Goal: Use online tool/utility: Utilize a website feature to perform a specific function

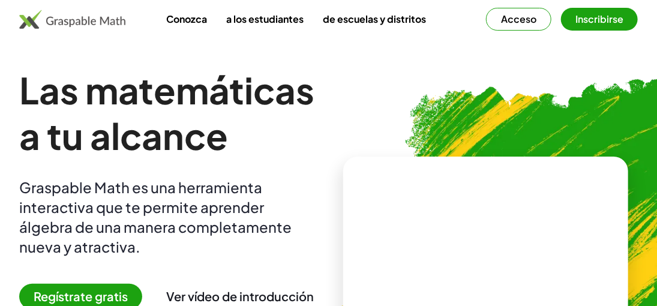
click at [117, 291] on font "Regístrate gratis" at bounding box center [81, 295] width 94 height 15
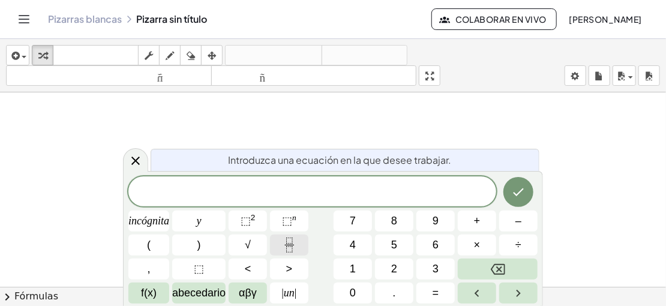
click at [294, 255] on button "Fracción" at bounding box center [289, 244] width 38 height 21
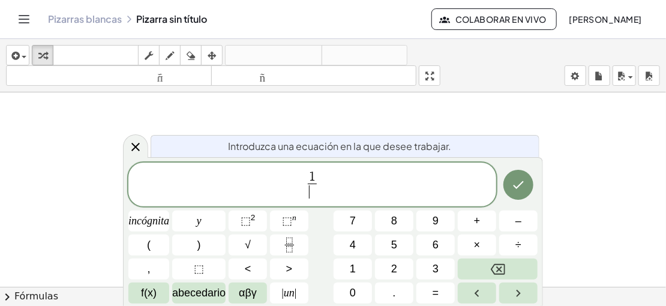
click at [314, 193] on span "​" at bounding box center [312, 192] width 9 height 16
click at [246, 296] on font "αβγ" at bounding box center [248, 293] width 18 height 12
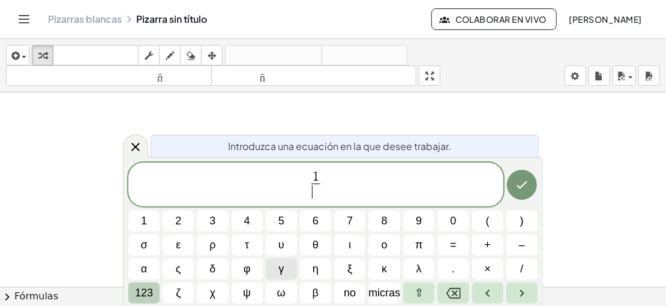
click at [148, 297] on font "123" at bounding box center [144, 293] width 18 height 12
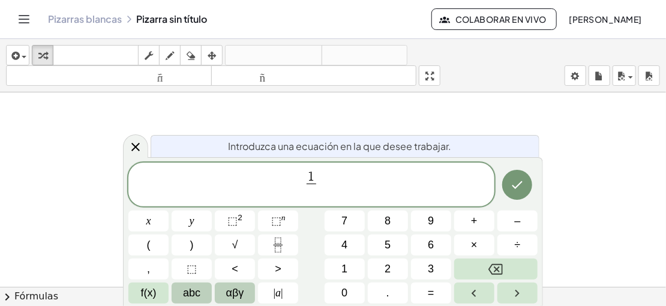
click at [185, 297] on span "abc" at bounding box center [191, 293] width 17 height 16
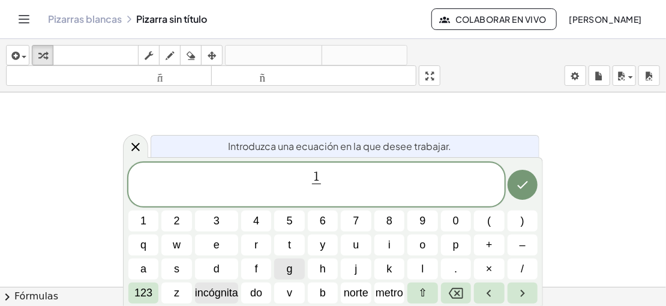
click at [236, 295] on font "incógnita" at bounding box center [216, 293] width 43 height 12
click at [155, 297] on button "123" at bounding box center [143, 292] width 30 height 21
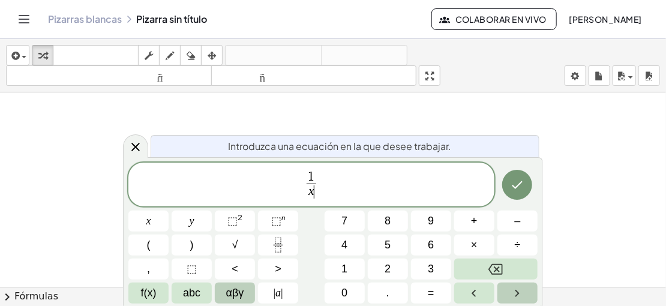
click at [513, 291] on icon "Right arrow" at bounding box center [517, 293] width 14 height 14
click at [485, 226] on button "+" at bounding box center [474, 221] width 40 height 21
click at [242, 236] on button "√" at bounding box center [235, 244] width 40 height 21
click at [294, 245] on button "Fraction" at bounding box center [278, 244] width 40 height 21
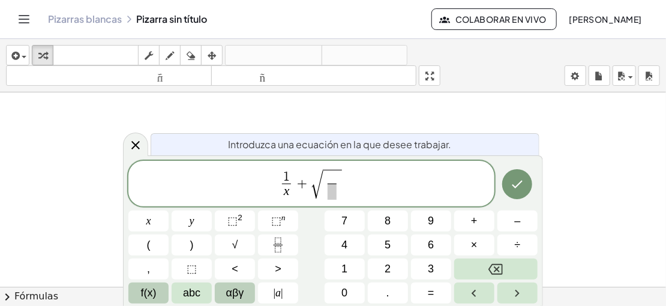
click at [150, 297] on span "f(x)" at bounding box center [149, 293] width 16 height 16
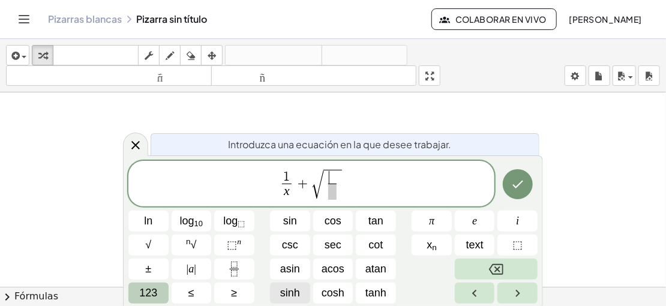
click at [150, 297] on span "123" at bounding box center [148, 293] width 18 height 16
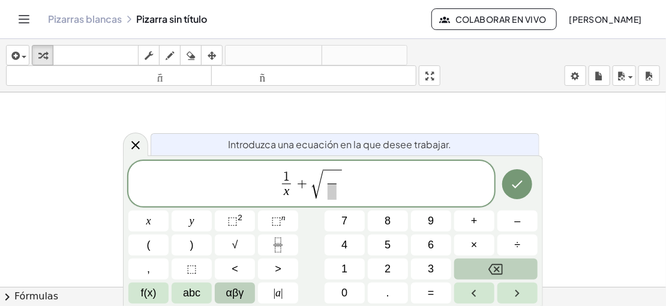
click at [227, 288] on span "αβγ" at bounding box center [235, 293] width 18 height 16
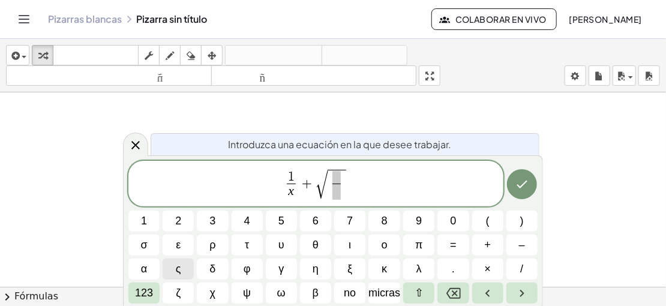
click at [149, 305] on div "Introduzca una ecuación en la que desee trabajar. 1 x ​ + √ ​ 1 2 3 4 5 6 7 8 9…" at bounding box center [333, 230] width 420 height 151
click at [148, 299] on span "123" at bounding box center [144, 293] width 18 height 16
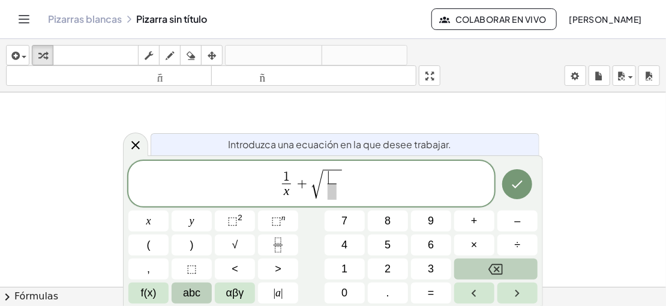
click at [183, 298] on span "abc" at bounding box center [191, 293] width 17 height 16
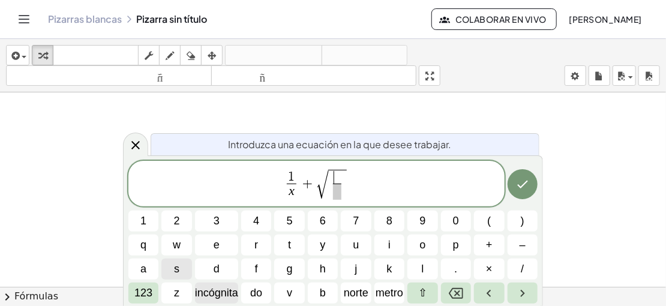
click at [226, 291] on font "incógnita" at bounding box center [216, 293] width 43 height 12
click at [144, 288] on font "123" at bounding box center [143, 293] width 18 height 12
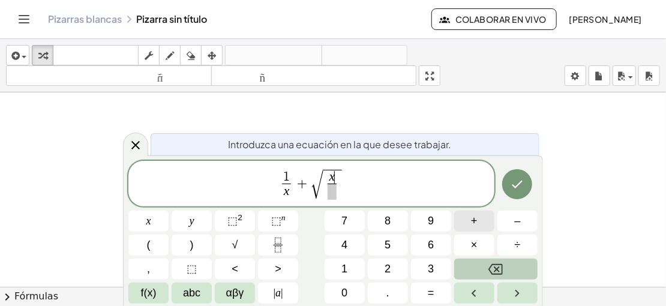
click at [477, 228] on button "+" at bounding box center [474, 221] width 40 height 21
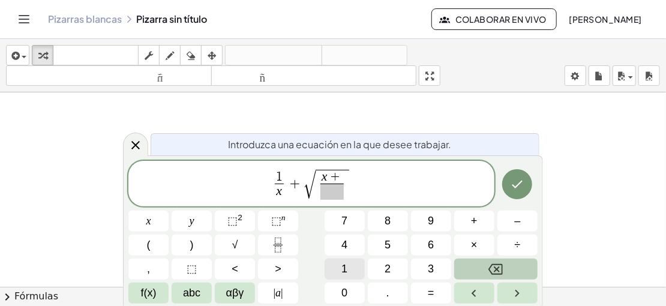
click at [352, 268] on button "1" at bounding box center [344, 268] width 40 height 21
click at [330, 190] on span "​" at bounding box center [332, 192] width 31 height 16
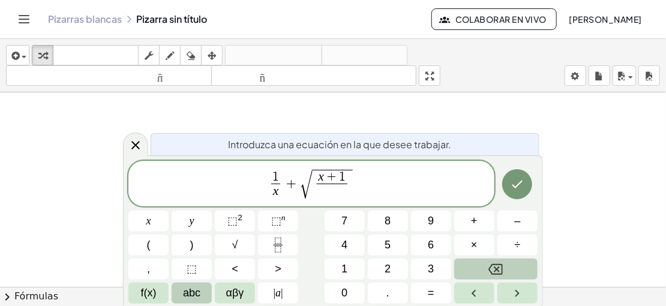
click at [177, 296] on button "abc" at bounding box center [192, 292] width 40 height 21
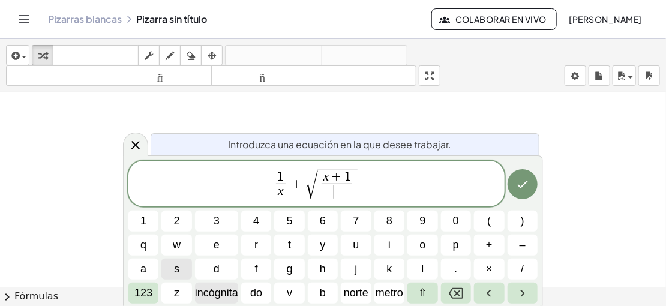
click at [212, 290] on font "incógnita" at bounding box center [216, 293] width 43 height 12
click at [150, 293] on font "123" at bounding box center [143, 293] width 18 height 12
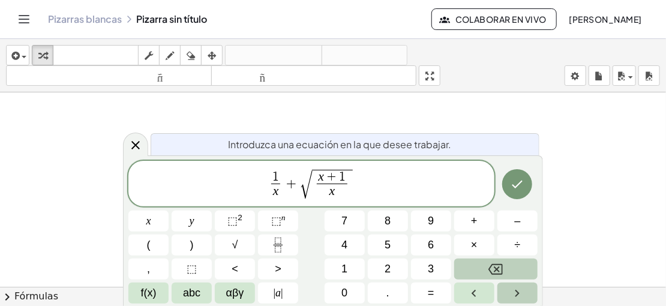
click at [511, 291] on icon "Right arrow" at bounding box center [517, 293] width 14 height 14
click at [435, 282] on button "=" at bounding box center [431, 292] width 40 height 21
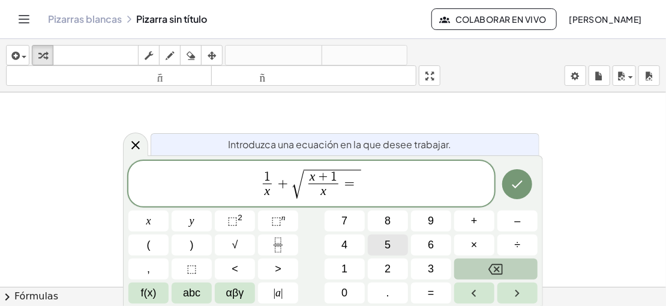
click at [387, 242] on span "5" at bounding box center [387, 245] width 6 height 16
click at [490, 264] on icon "Backspace" at bounding box center [495, 269] width 14 height 14
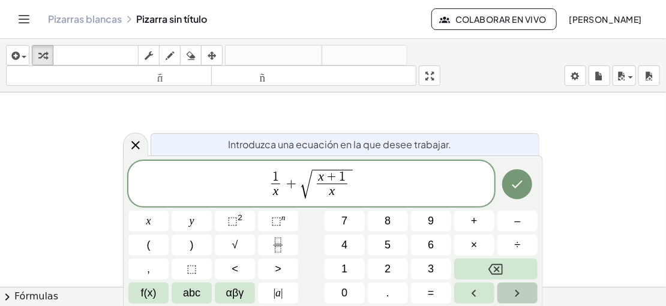
click at [509, 291] on button "Right arrow" at bounding box center [517, 292] width 40 height 21
click at [429, 285] on span "=" at bounding box center [431, 293] width 7 height 16
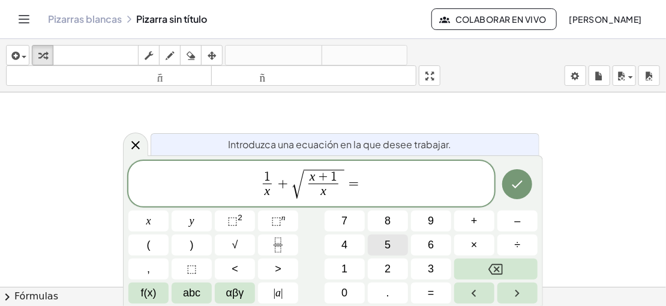
click at [387, 251] on span "5" at bounding box center [387, 245] width 6 height 16
click at [510, 186] on button "Hecho" at bounding box center [517, 184] width 30 height 30
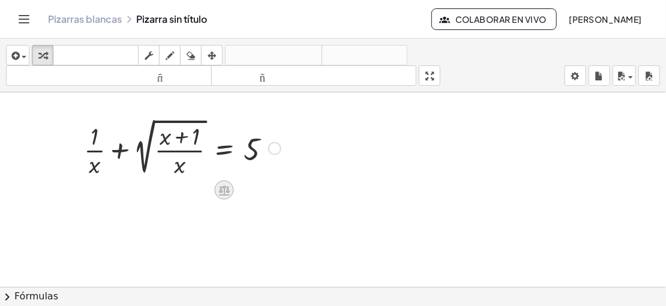
click at [218, 185] on icon at bounding box center [224, 190] width 13 height 13
click at [123, 145] on div at bounding box center [182, 147] width 209 height 64
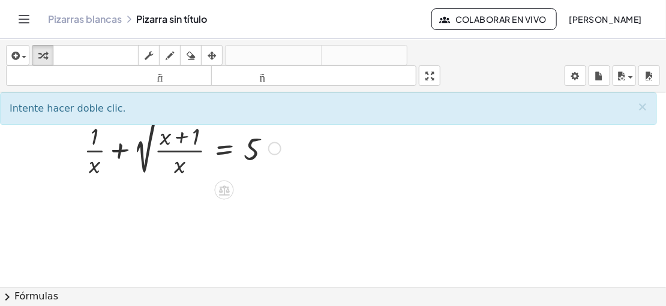
click at [122, 149] on div at bounding box center [182, 147] width 209 height 64
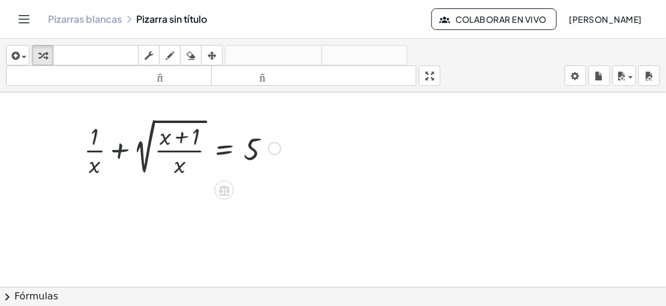
click at [122, 149] on div at bounding box center [182, 147] width 209 height 64
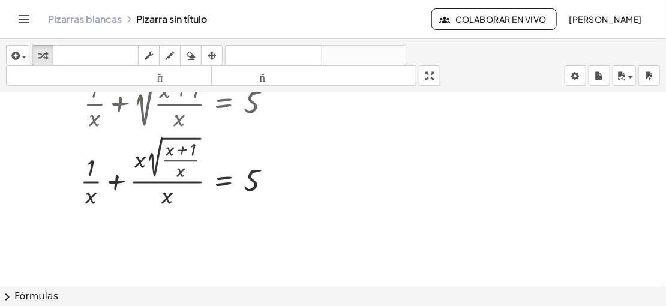
scroll to position [62, 0]
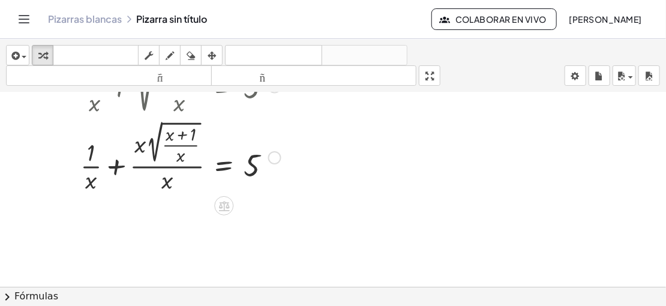
click at [216, 200] on div at bounding box center [223, 205] width 19 height 19
click at [276, 206] on icon at bounding box center [271, 205] width 11 height 11
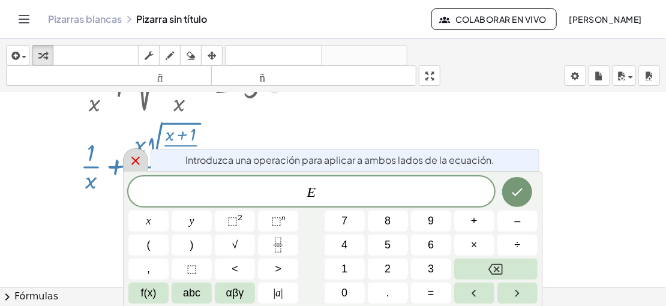
click at [142, 164] on icon at bounding box center [135, 161] width 14 height 14
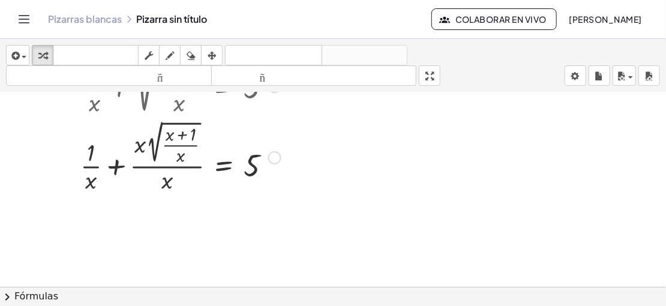
click at [145, 146] on div at bounding box center [180, 157] width 212 height 78
click at [169, 145] on div at bounding box center [180, 157] width 212 height 78
click at [143, 147] on div at bounding box center [180, 157] width 212 height 78
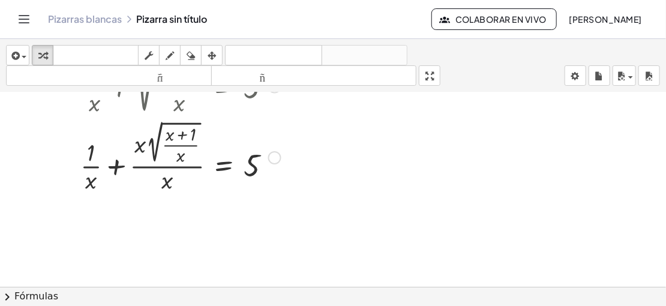
click at [143, 147] on div at bounding box center [180, 157] width 212 height 78
click at [137, 146] on div at bounding box center [180, 157] width 212 height 78
click at [165, 184] on div at bounding box center [180, 157] width 212 height 78
click at [165, 184] on div at bounding box center [182, 156] width 209 height 64
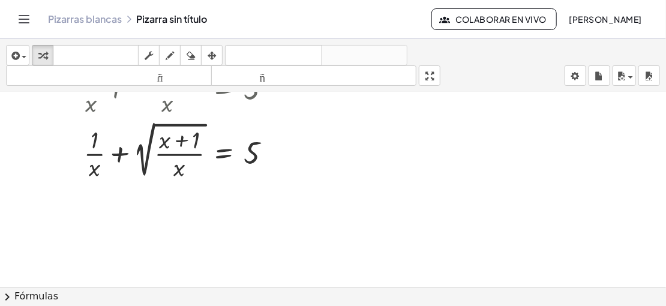
scroll to position [140, 0]
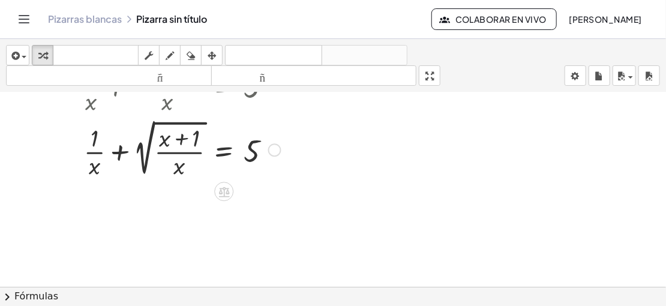
click at [117, 151] on div at bounding box center [180, 148] width 212 height 64
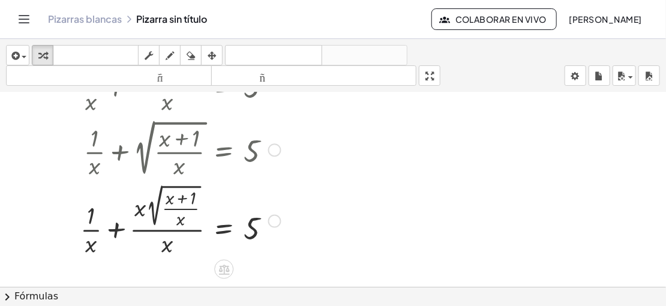
click at [116, 226] on div at bounding box center [180, 220] width 212 height 78
click at [122, 211] on div at bounding box center [180, 220] width 212 height 78
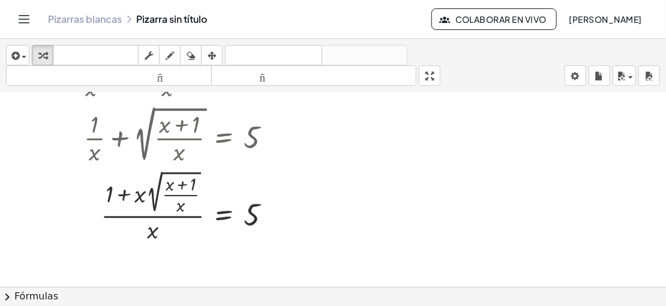
scroll to position [159, 0]
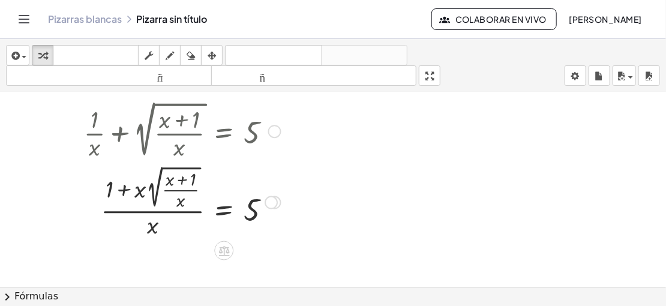
click at [141, 199] on div at bounding box center [180, 202] width 212 height 78
click at [144, 205] on div at bounding box center [180, 202] width 212 height 78
click at [146, 211] on div at bounding box center [180, 202] width 212 height 78
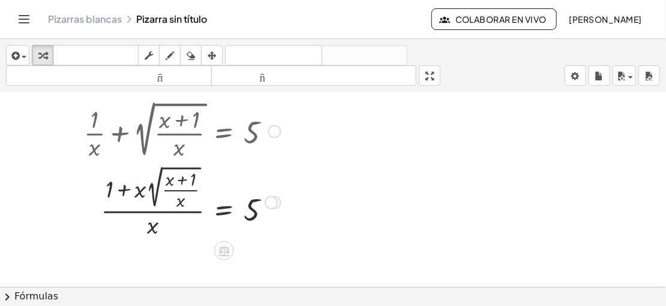
click at [146, 211] on div at bounding box center [180, 202] width 212 height 78
click at [187, 175] on div at bounding box center [180, 202] width 212 height 78
click at [182, 193] on div at bounding box center [180, 202] width 212 height 78
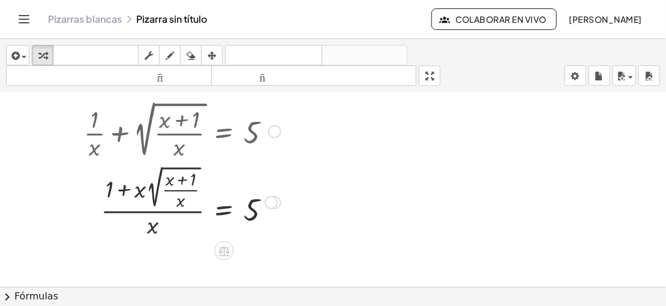
click at [142, 191] on div at bounding box center [180, 202] width 212 height 78
click at [127, 191] on div at bounding box center [180, 202] width 212 height 78
click at [122, 188] on div at bounding box center [180, 202] width 212 height 78
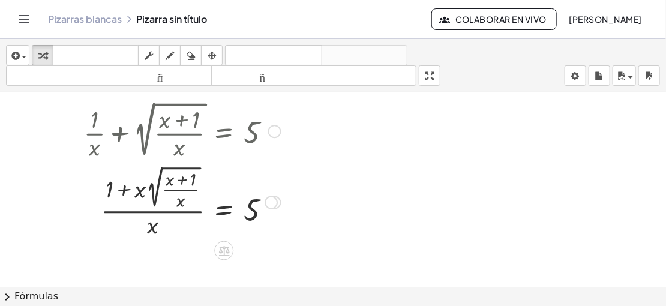
click at [122, 188] on div at bounding box center [180, 202] width 212 height 78
click at [149, 191] on div at bounding box center [180, 202] width 212 height 78
click at [154, 186] on div at bounding box center [180, 202] width 212 height 78
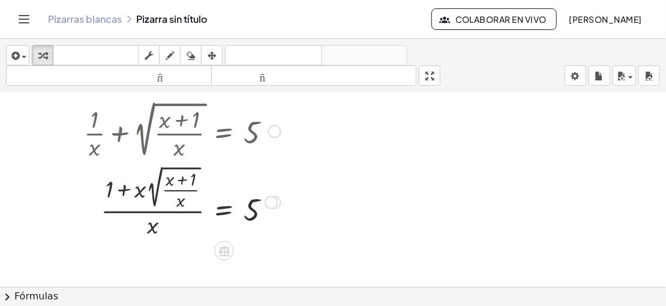
click at [146, 199] on div at bounding box center [180, 202] width 212 height 78
click at [134, 191] on div at bounding box center [180, 202] width 212 height 78
click at [124, 191] on div at bounding box center [180, 202] width 212 height 78
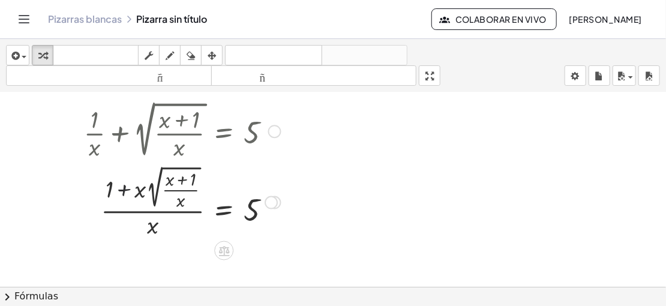
click at [124, 191] on div at bounding box center [180, 202] width 212 height 78
click at [157, 183] on div at bounding box center [180, 202] width 212 height 78
click at [146, 214] on div at bounding box center [180, 202] width 212 height 78
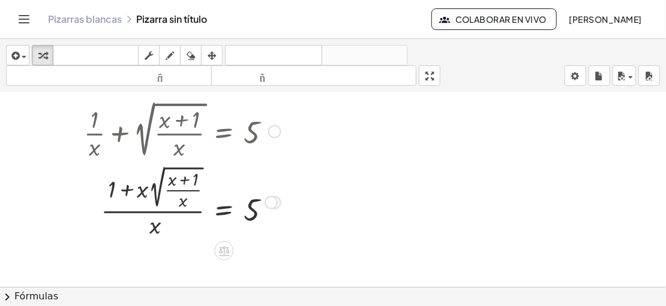
click at [153, 222] on div at bounding box center [180, 202] width 212 height 78
click at [227, 211] on div at bounding box center [180, 202] width 212 height 78
click at [0, 0] on button "⬚ 2" at bounding box center [0, 0] width 0 height 0
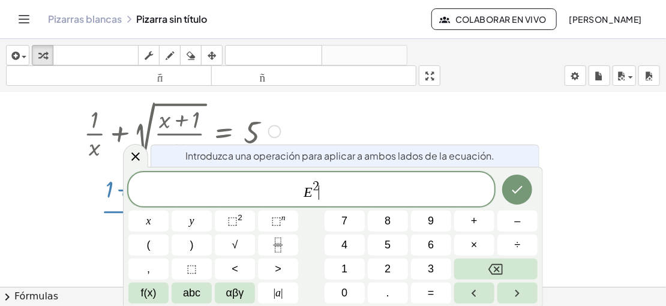
click at [117, 143] on div at bounding box center [182, 130] width 209 height 64
click at [131, 152] on icon at bounding box center [135, 156] width 14 height 14
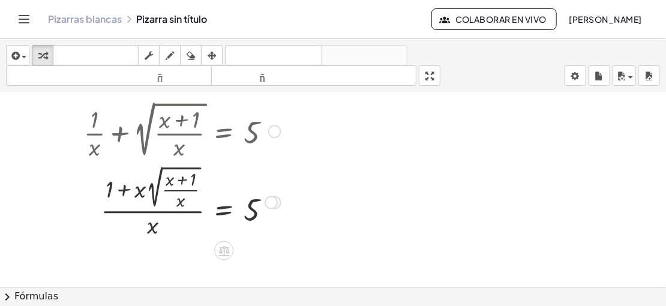
click at [227, 202] on div at bounding box center [180, 202] width 212 height 78
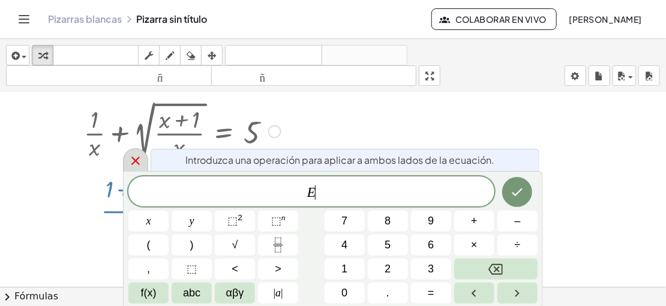
click at [145, 164] on div at bounding box center [135, 159] width 25 height 23
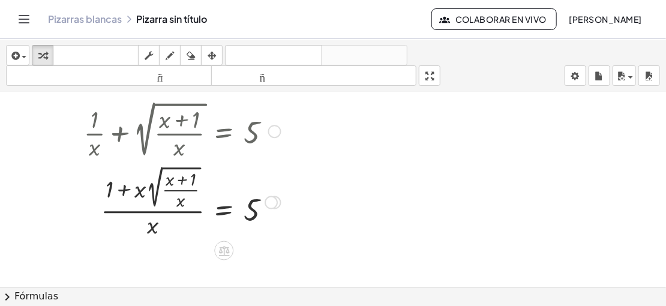
click at [261, 209] on div at bounding box center [180, 202] width 212 height 78
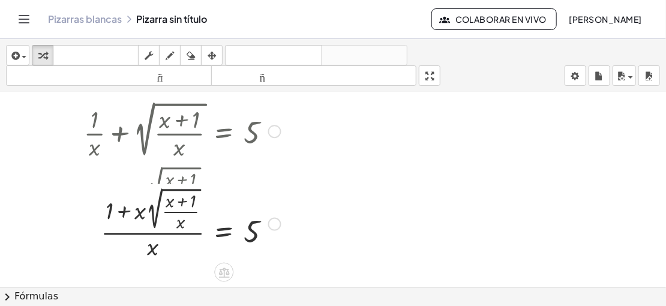
drag, startPoint x: 272, startPoint y: 199, endPoint x: 272, endPoint y: 228, distance: 28.8
click at [224, 224] on div "1 2 √ ( · ( + x + 1 ) · x ) = 5 · x · x · · ( + + )" at bounding box center [224, 224] width 0 height 0
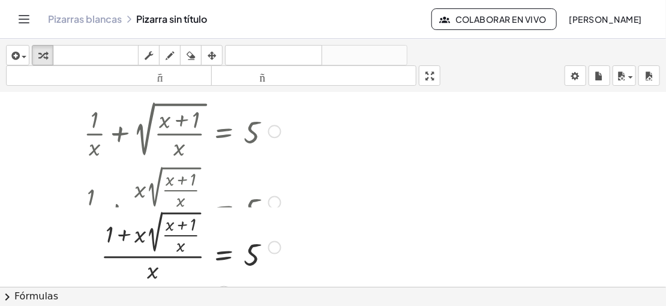
drag, startPoint x: 272, startPoint y: 198, endPoint x: 268, endPoint y: 243, distance: 45.7
click at [224, 247] on div "1 2 √ ( · ( + x + 1 ) · x ) = 5 · x · x · · ( + + )" at bounding box center [224, 247] width 0 height 0
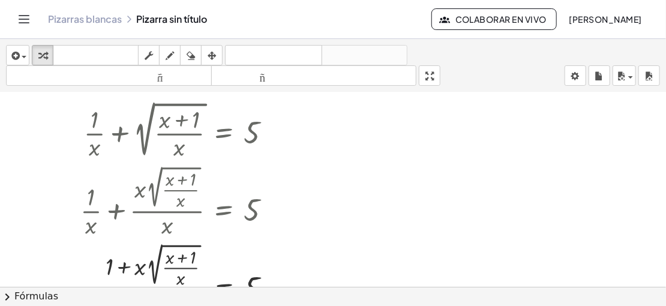
scroll to position [233, 0]
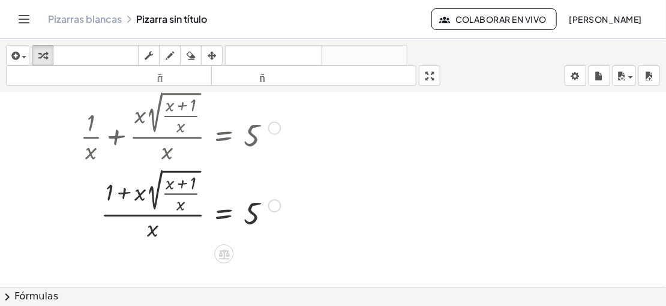
drag, startPoint x: 271, startPoint y: 207, endPoint x: 274, endPoint y: 255, distance: 48.7
click at [274, 255] on div "+ · 1 · x + 2 √ ( · ( + x + 1 ) · x ) = 5 + · 1 · x + · x · 2 √ ( · ( + x + 1 )…" at bounding box center [333, 153] width 666 height 588
click at [23, 56] on span "button" at bounding box center [24, 57] width 5 height 2
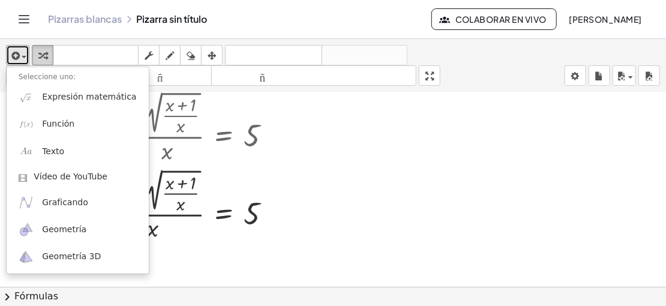
click at [45, 59] on icon "button" at bounding box center [42, 56] width 8 height 14
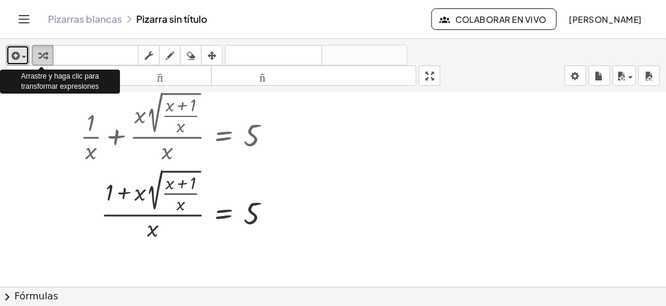
click at [45, 59] on icon "button" at bounding box center [42, 56] width 8 height 14
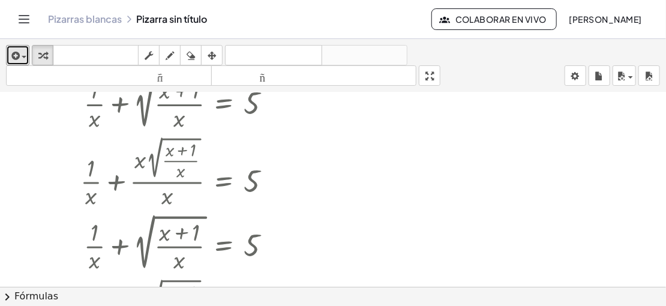
scroll to position [0, 0]
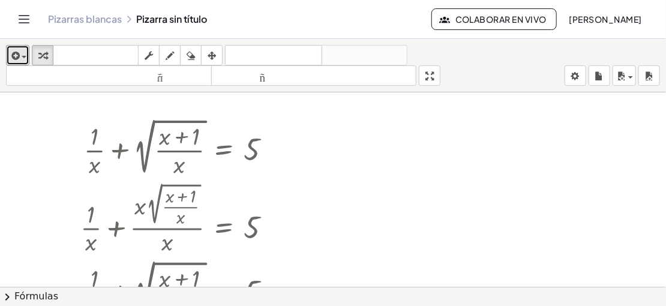
click at [309, 157] on div at bounding box center [333, 288] width 666 height 392
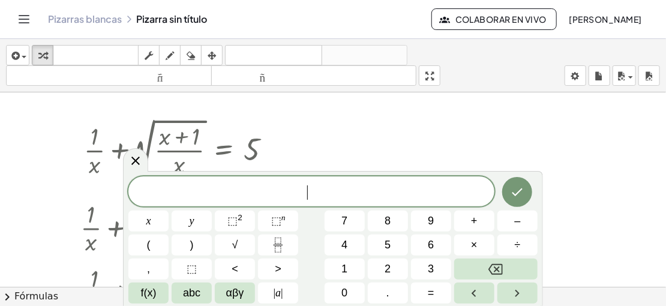
click at [413, 157] on div at bounding box center [333, 288] width 666 height 392
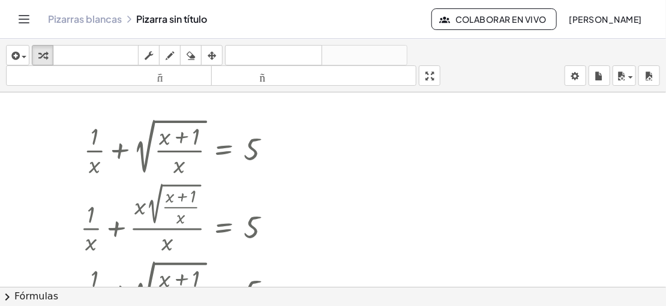
click at [148, 26] on div "Pizarras blancas Pizarra sin título Colaborar en vivo Daniela Suárez" at bounding box center [332, 19] width 637 height 38
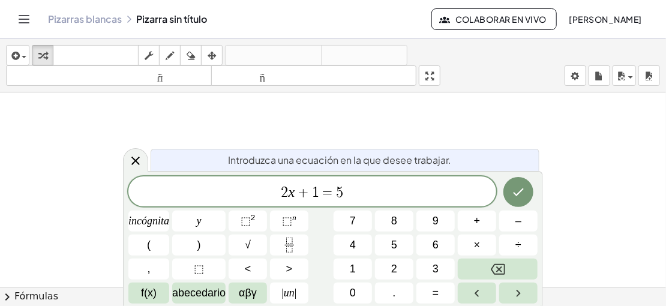
click at [441, 165] on font "Introduzca una ecuación en la que desee trabajar." at bounding box center [339, 160] width 223 height 13
click at [404, 187] on span "2 x + 1 = 5" at bounding box center [312, 192] width 368 height 17
click at [404, 187] on span "2 x + 1 = 5 ​" at bounding box center [312, 192] width 368 height 17
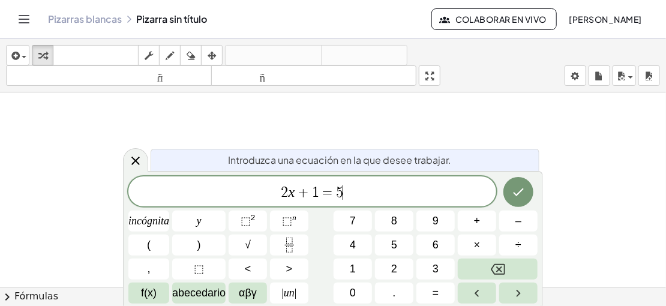
click at [404, 187] on span "2 x + 1 = 5 ​" at bounding box center [312, 192] width 368 height 17
click at [404, 187] on span "2 x + 1 = ​" at bounding box center [312, 192] width 368 height 17
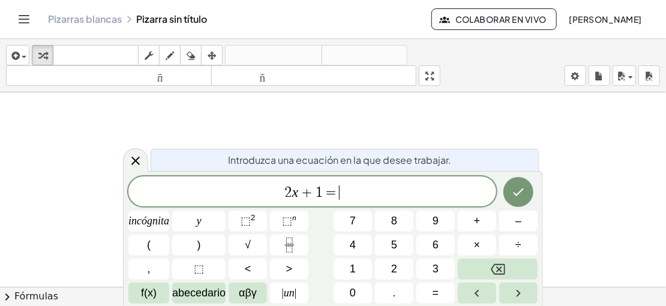
click at [404, 187] on span "2 x + 1 = ​" at bounding box center [312, 192] width 368 height 17
click at [336, 197] on span "=" at bounding box center [331, 192] width 17 height 14
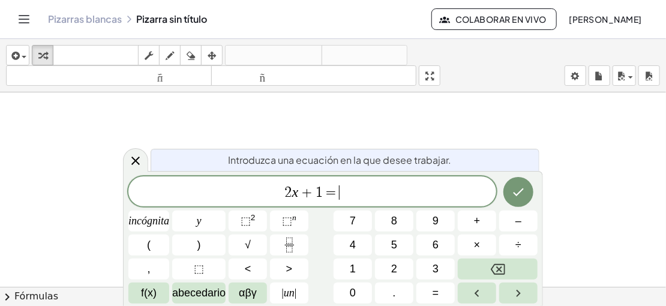
click at [336, 197] on span "=" at bounding box center [331, 192] width 17 height 14
click at [332, 196] on span "=" at bounding box center [331, 192] width 17 height 14
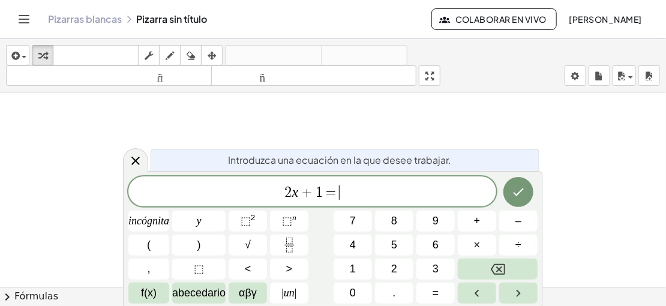
click at [332, 196] on span "=" at bounding box center [331, 192] width 17 height 14
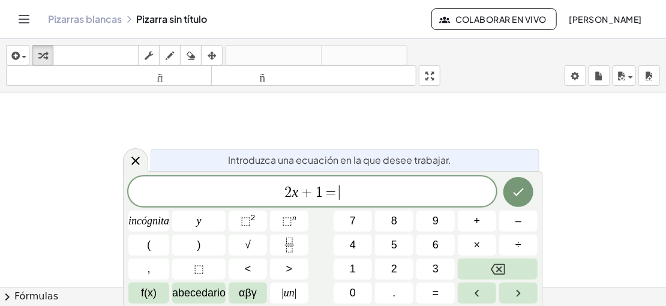
click at [332, 196] on span "=" at bounding box center [331, 192] width 17 height 14
click at [289, 253] on button "Fracción" at bounding box center [289, 244] width 38 height 21
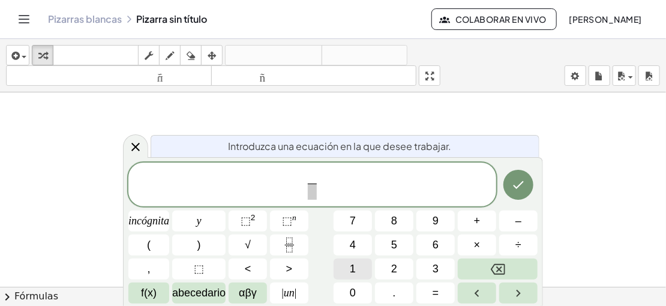
click at [353, 260] on button "1" at bounding box center [352, 268] width 38 height 21
click at [309, 191] on span "​" at bounding box center [312, 192] width 9 height 16
click at [321, 185] on span "1 x ​ ​" at bounding box center [312, 186] width 368 height 32
click at [471, 240] on button "×" at bounding box center [477, 244] width 38 height 21
click at [489, 263] on button "Retroceso" at bounding box center [498, 268] width 80 height 21
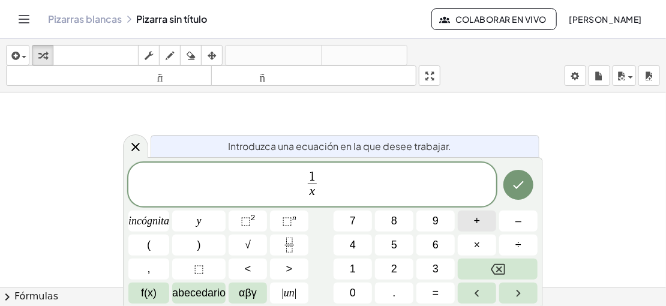
click at [486, 229] on button "+" at bounding box center [477, 221] width 38 height 21
click at [249, 250] on font "√" at bounding box center [248, 245] width 6 height 12
click at [286, 244] on icon "Fracción" at bounding box center [289, 244] width 15 height 15
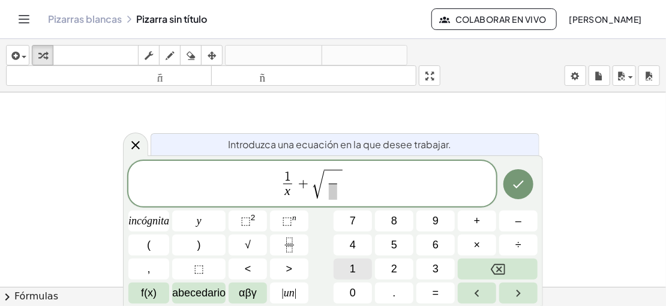
click at [353, 266] on font "1" at bounding box center [353, 269] width 6 height 12
click at [479, 269] on button "Retroceso" at bounding box center [498, 268] width 80 height 21
click at [483, 227] on button "+" at bounding box center [477, 221] width 38 height 21
click at [354, 264] on font "1" at bounding box center [353, 269] width 6 height 12
click at [340, 186] on span at bounding box center [333, 192] width 31 height 16
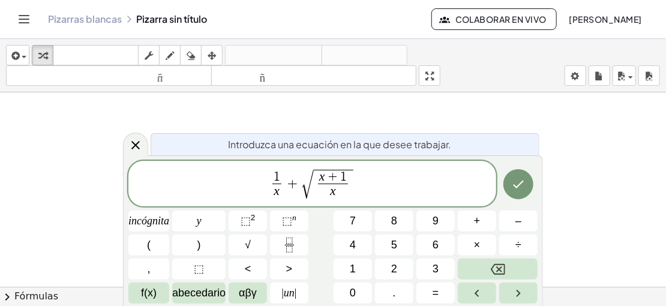
click at [357, 185] on span "1 x ​ + √ x + 1 x ​ ​" at bounding box center [312, 185] width 368 height 34
click at [434, 287] on font "=" at bounding box center [435, 293] width 7 height 12
click at [393, 249] on font "5" at bounding box center [394, 245] width 6 height 12
click at [516, 188] on icon "Hecho" at bounding box center [518, 184] width 14 height 14
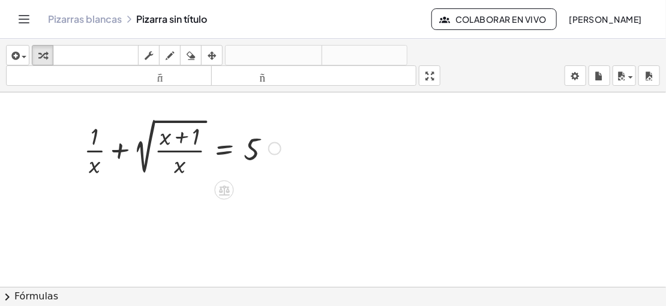
click at [190, 154] on div at bounding box center [182, 147] width 209 height 64
click at [123, 151] on div at bounding box center [182, 147] width 209 height 64
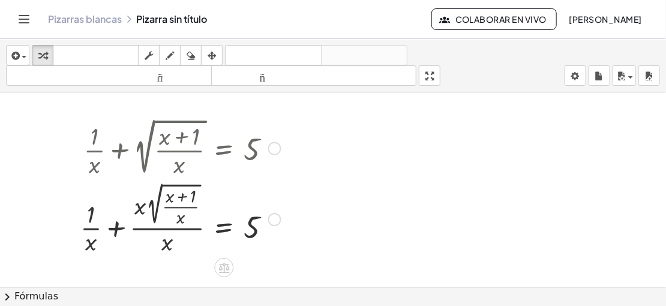
click at [113, 227] on div at bounding box center [180, 218] width 212 height 78
click at [113, 227] on div at bounding box center [182, 218] width 209 height 78
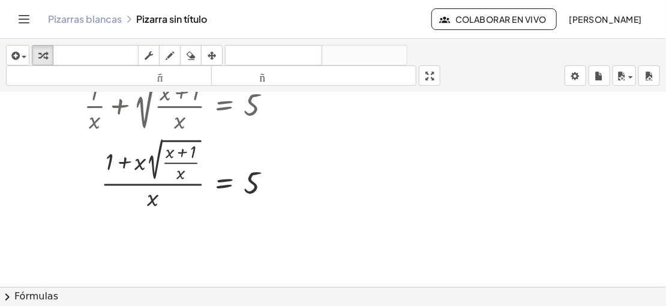
scroll to position [62, 0]
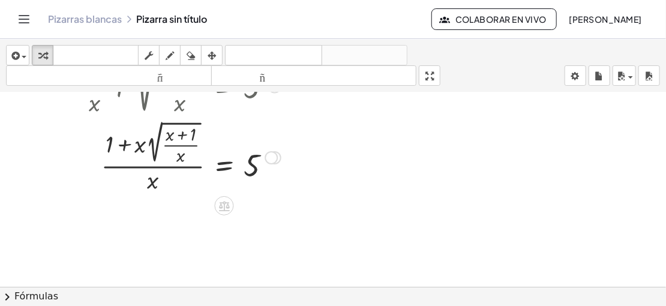
click at [124, 149] on div at bounding box center [182, 157] width 209 height 78
click at [147, 176] on div at bounding box center [182, 157] width 209 height 78
click at [154, 182] on div at bounding box center [182, 157] width 209 height 78
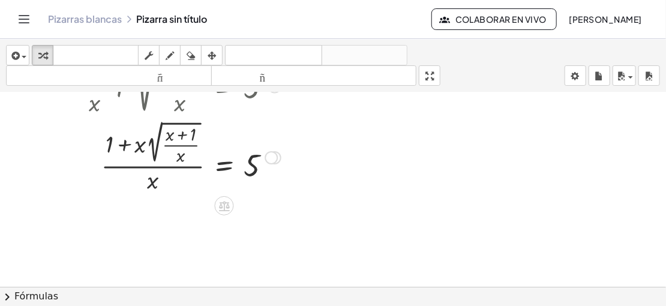
click at [154, 182] on div at bounding box center [182, 157] width 209 height 78
click at [221, 168] on div at bounding box center [182, 157] width 209 height 78
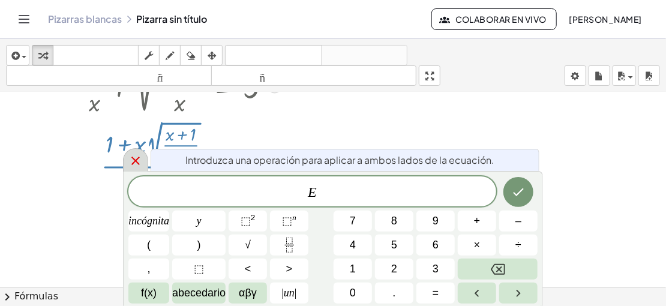
click at [131, 160] on icon at bounding box center [135, 161] width 14 height 14
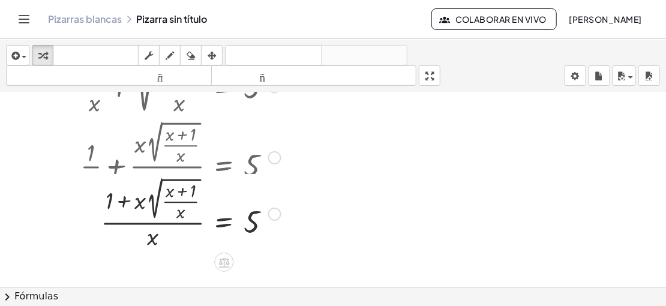
drag, startPoint x: 274, startPoint y: 160, endPoint x: 270, endPoint y: 218, distance: 58.3
click at [224, 214] on div "1 2 √ ( · ( + x + 1 ) · x ) = 5 · x · x · · ( + + )" at bounding box center [224, 214] width 0 height 0
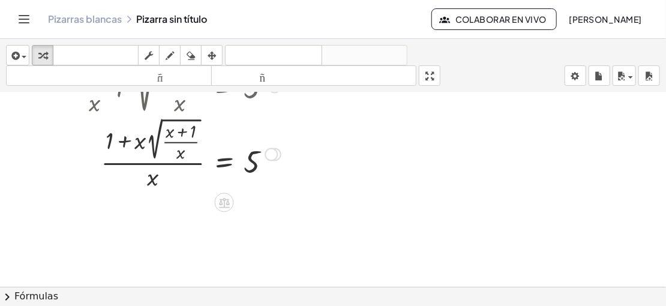
drag, startPoint x: 272, startPoint y: 233, endPoint x: 270, endPoint y: 147, distance: 86.4
click at [224, 154] on div "1 2 √ ( · ( + x + 1 ) · x ) = 5 · x · x · · ( + + )" at bounding box center [224, 154] width 0 height 0
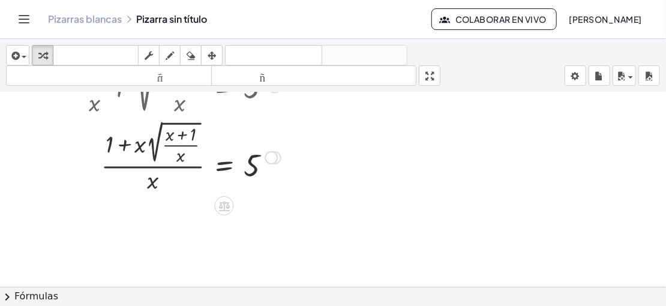
click at [180, 143] on div at bounding box center [182, 157] width 209 height 78
click at [182, 135] on div at bounding box center [182, 157] width 209 height 78
click at [182, 158] on div at bounding box center [182, 157] width 209 height 78
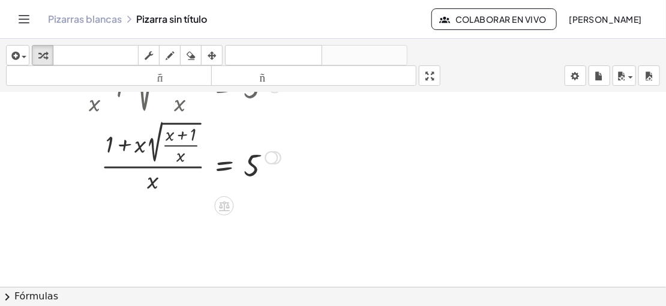
click at [182, 158] on div at bounding box center [182, 157] width 209 height 78
click at [137, 145] on div at bounding box center [182, 157] width 209 height 78
click at [152, 179] on div at bounding box center [182, 157] width 209 height 78
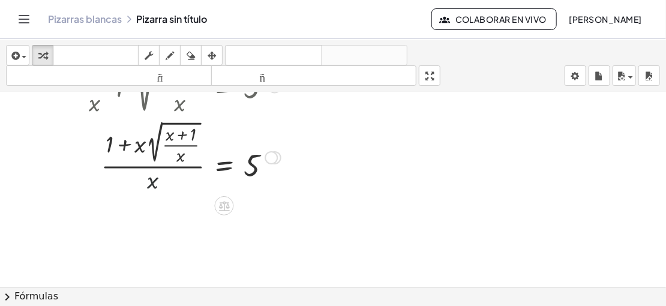
click at [152, 179] on div at bounding box center [182, 157] width 209 height 78
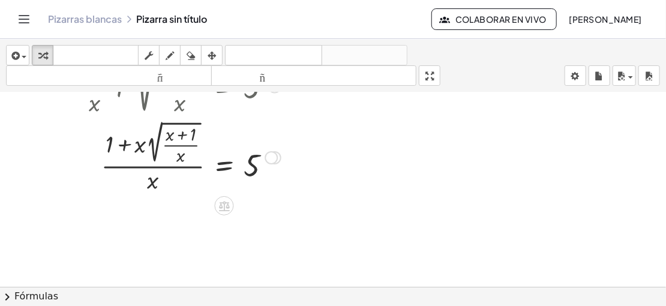
click at [126, 145] on div at bounding box center [182, 157] width 209 height 78
click at [109, 142] on div at bounding box center [182, 157] width 209 height 78
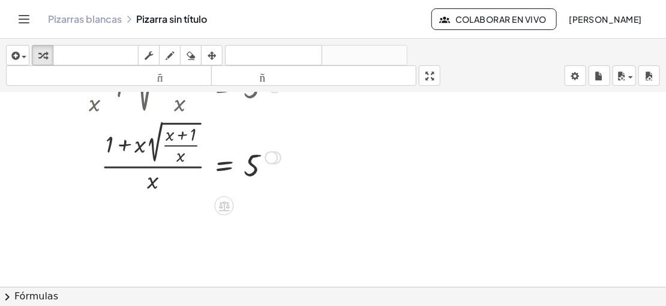
click at [109, 142] on div at bounding box center [182, 157] width 209 height 78
click at [122, 143] on div at bounding box center [182, 157] width 209 height 78
click at [139, 146] on div at bounding box center [182, 157] width 209 height 78
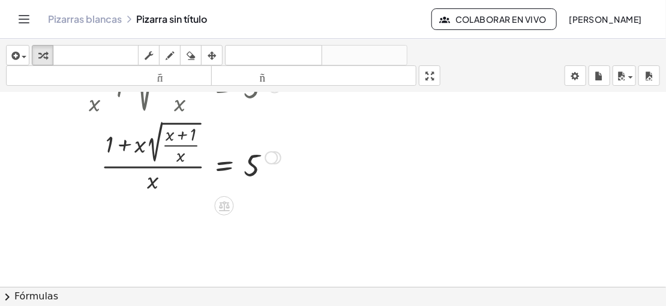
click at [139, 146] on div at bounding box center [182, 157] width 209 height 78
click at [151, 146] on div at bounding box center [182, 157] width 209 height 78
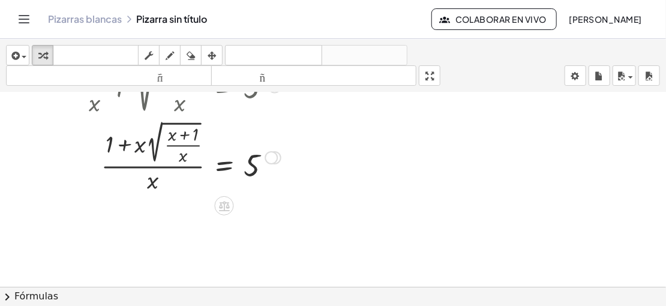
click at [151, 146] on div at bounding box center [182, 157] width 209 height 78
click at [150, 183] on div at bounding box center [182, 157] width 209 height 78
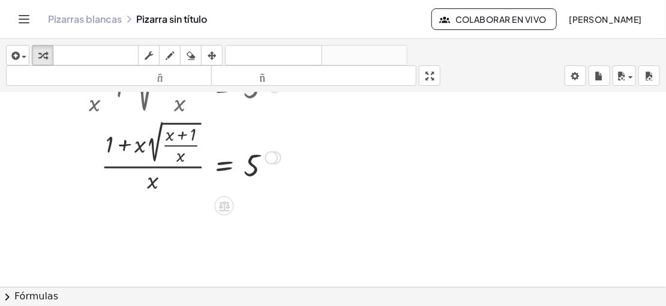
click at [150, 183] on div at bounding box center [182, 157] width 209 height 78
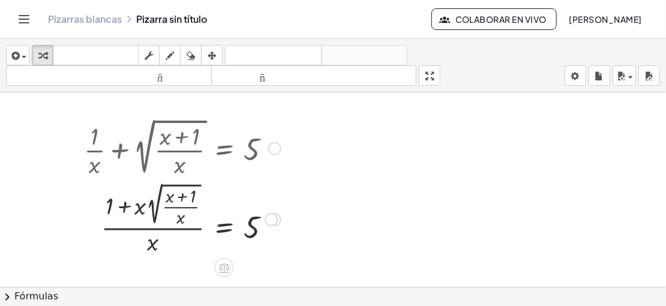
click at [138, 169] on div at bounding box center [182, 147] width 209 height 64
click at [170, 154] on div at bounding box center [182, 147] width 209 height 64
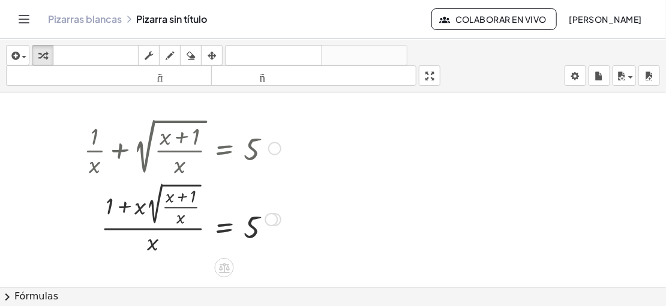
click at [170, 154] on div at bounding box center [182, 147] width 209 height 64
drag, startPoint x: 275, startPoint y: 147, endPoint x: 154, endPoint y: 146, distance: 120.6
click at [154, 146] on div at bounding box center [182, 147] width 209 height 64
drag, startPoint x: 154, startPoint y: 146, endPoint x: 137, endPoint y: 146, distance: 17.4
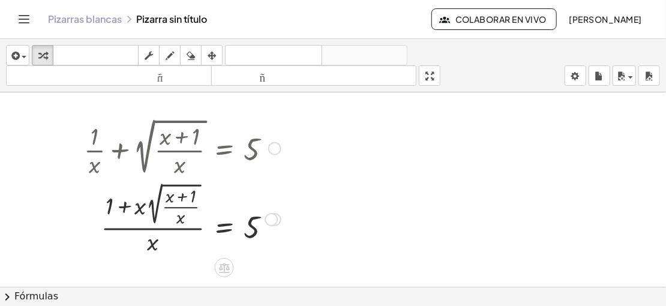
click at [137, 146] on div at bounding box center [182, 147] width 209 height 64
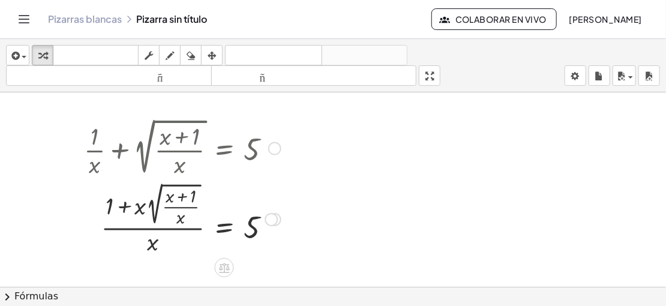
click at [107, 139] on div at bounding box center [182, 147] width 209 height 64
click at [92, 142] on div at bounding box center [182, 147] width 209 height 64
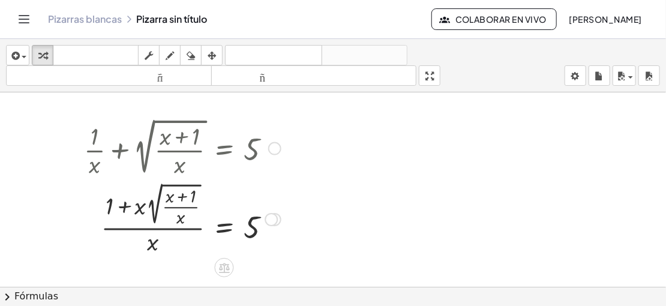
click at [179, 211] on div at bounding box center [182, 218] width 209 height 78
drag, startPoint x: 651, startPoint y: 185, endPoint x: 658, endPoint y: 178, distance: 9.3
click at [658, 178] on div "+ · 1 · x + 2 √ ( · ( + x + 1 ) · x ) = 5 + · 1 · x + · x · 2 √ ( · ( + x + 1 )…" at bounding box center [333, 189] width 666 height 194
click at [569, 205] on div at bounding box center [333, 286] width 666 height 389
click at [269, 151] on div at bounding box center [274, 148] width 13 height 13
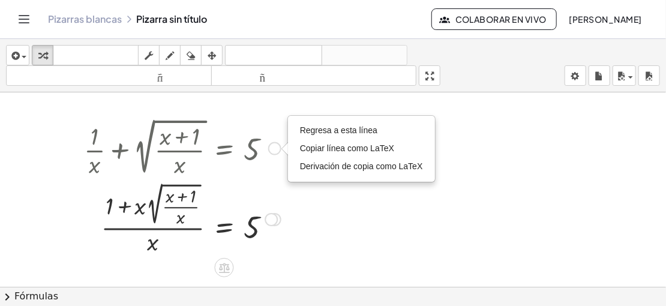
click at [271, 147] on div "Regresa a esta línea Copiar línea como LaTeX Derivación de copia como LaTeX" at bounding box center [274, 148] width 13 height 13
click at [330, 122] on li "Regresa a esta línea" at bounding box center [361, 131] width 129 height 18
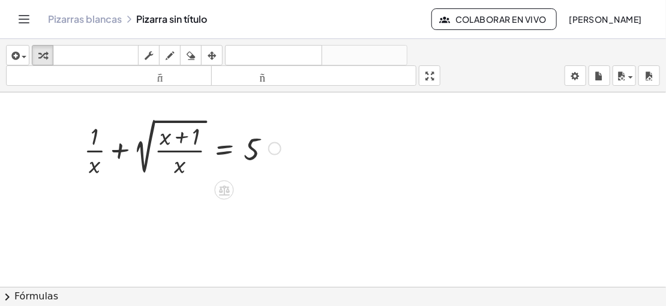
click at [156, 147] on div at bounding box center [182, 147] width 209 height 64
click at [138, 142] on div at bounding box center [182, 147] width 209 height 64
click at [279, 144] on div "Regresa a esta línea Copiar línea como LaTeX Derivación de copia como LaTeX" at bounding box center [274, 148] width 13 height 13
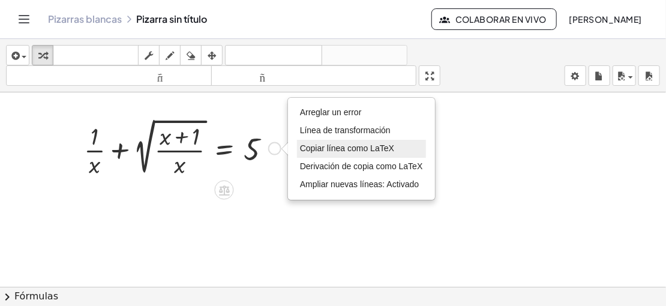
click at [320, 145] on font "Copiar línea como LaTeX" at bounding box center [347, 148] width 94 height 10
